Goal: Navigation & Orientation: Go to known website

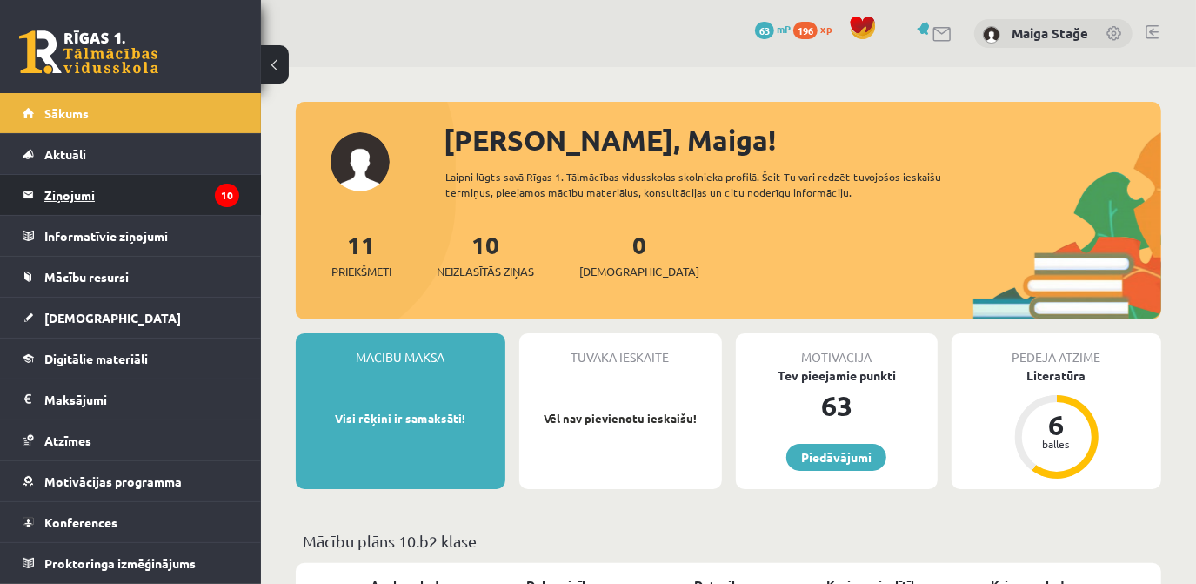
click at [70, 191] on legend "Ziņojumi 10" at bounding box center [141, 195] width 195 height 40
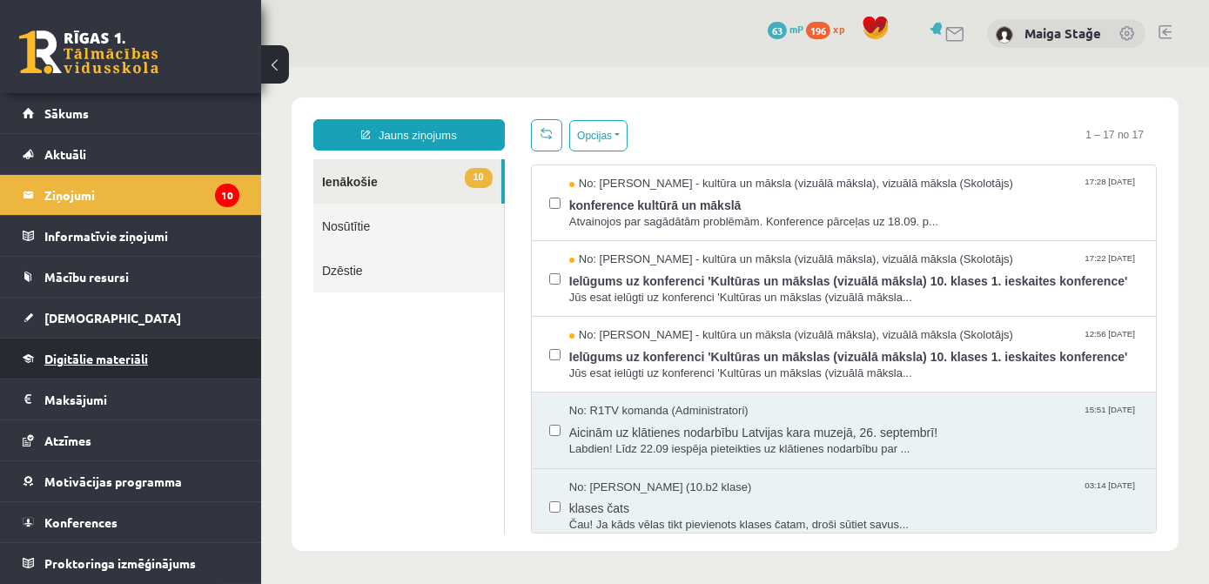
click at [132, 360] on span "Digitālie materiāli" at bounding box center [96, 359] width 104 height 16
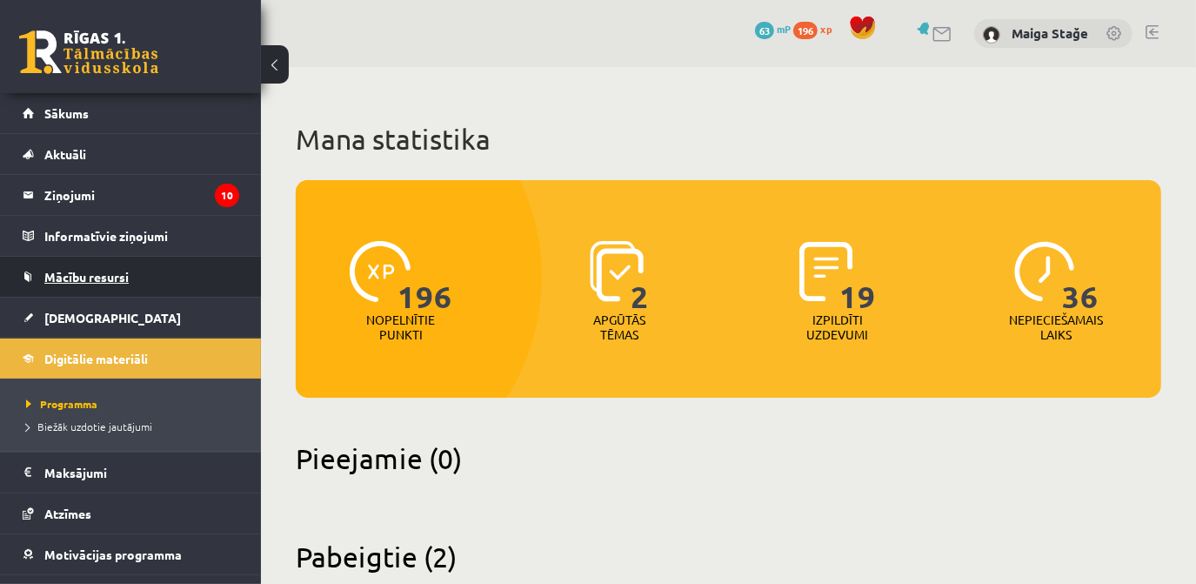
click at [122, 272] on span "Mācību resursi" at bounding box center [86, 277] width 84 height 16
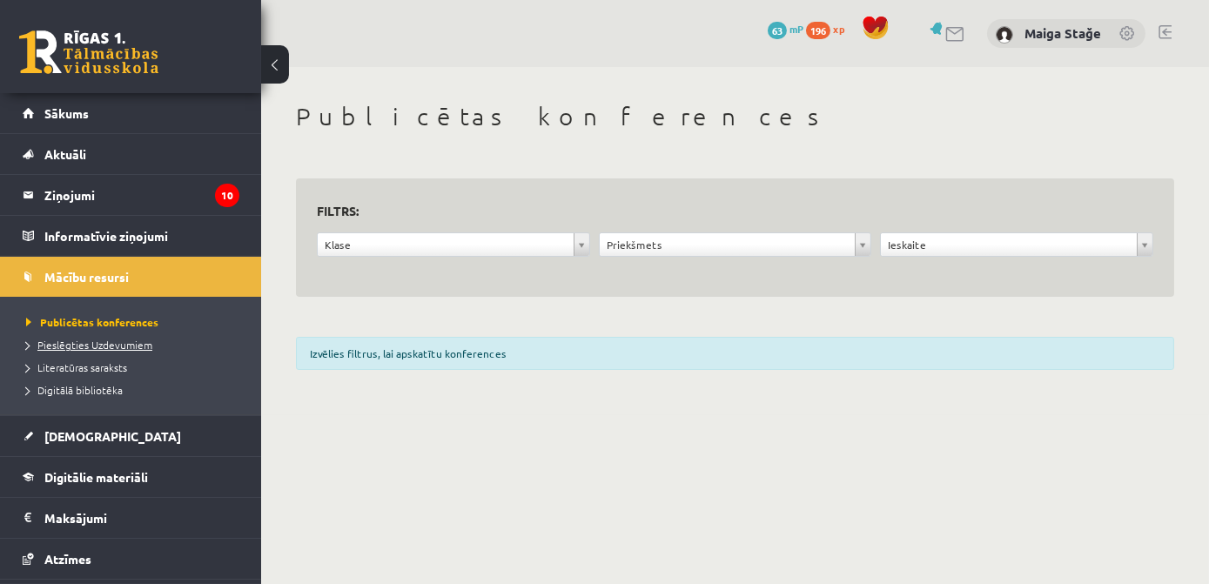
click at [118, 338] on span "Pieslēgties Uzdevumiem" at bounding box center [89, 345] width 126 height 14
